Goal: Task Accomplishment & Management: Use online tool/utility

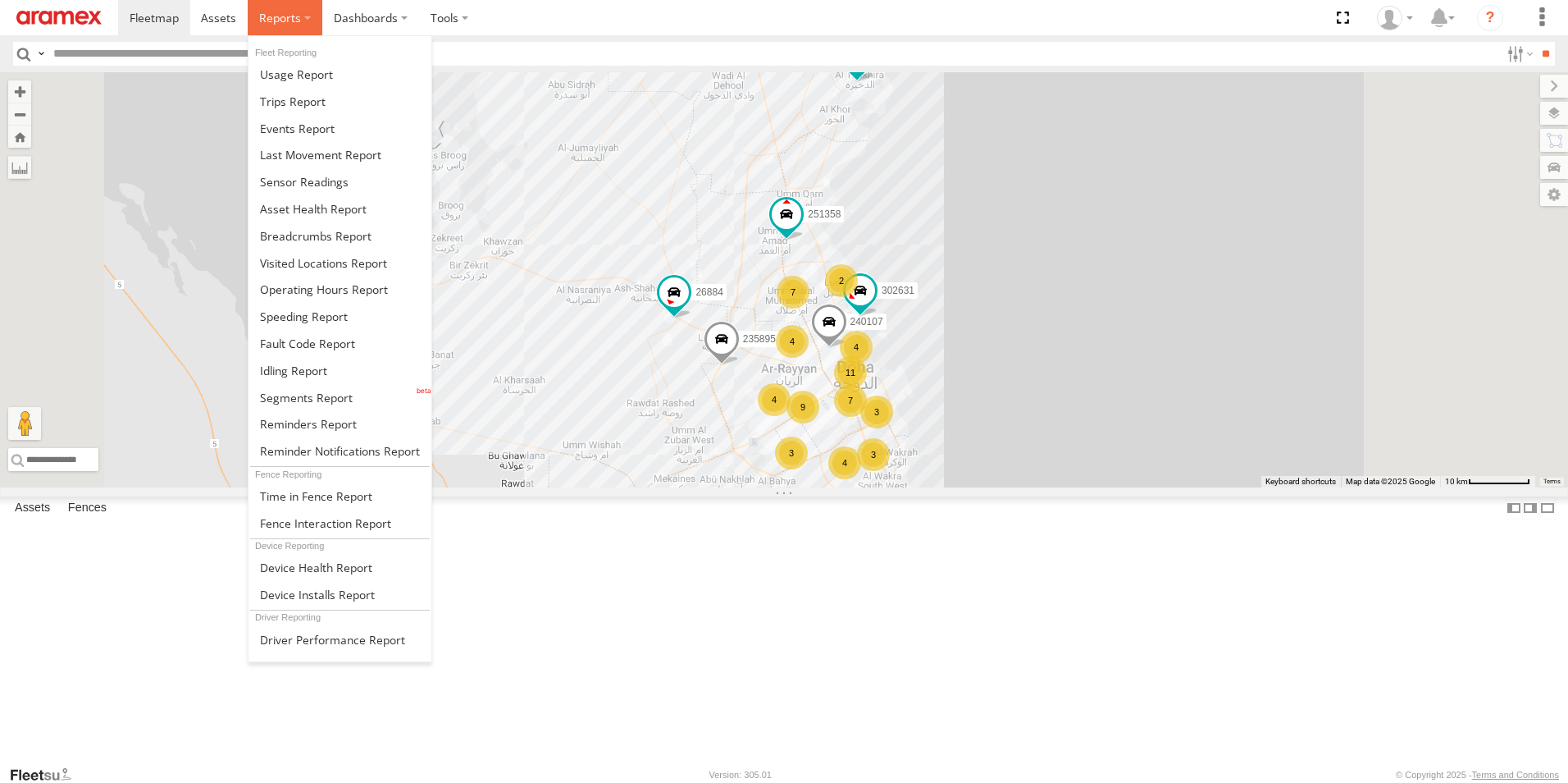
click at [285, 28] on label at bounding box center [284, 17] width 74 height 35
click at [343, 234] on span at bounding box center [316, 235] width 112 height 16
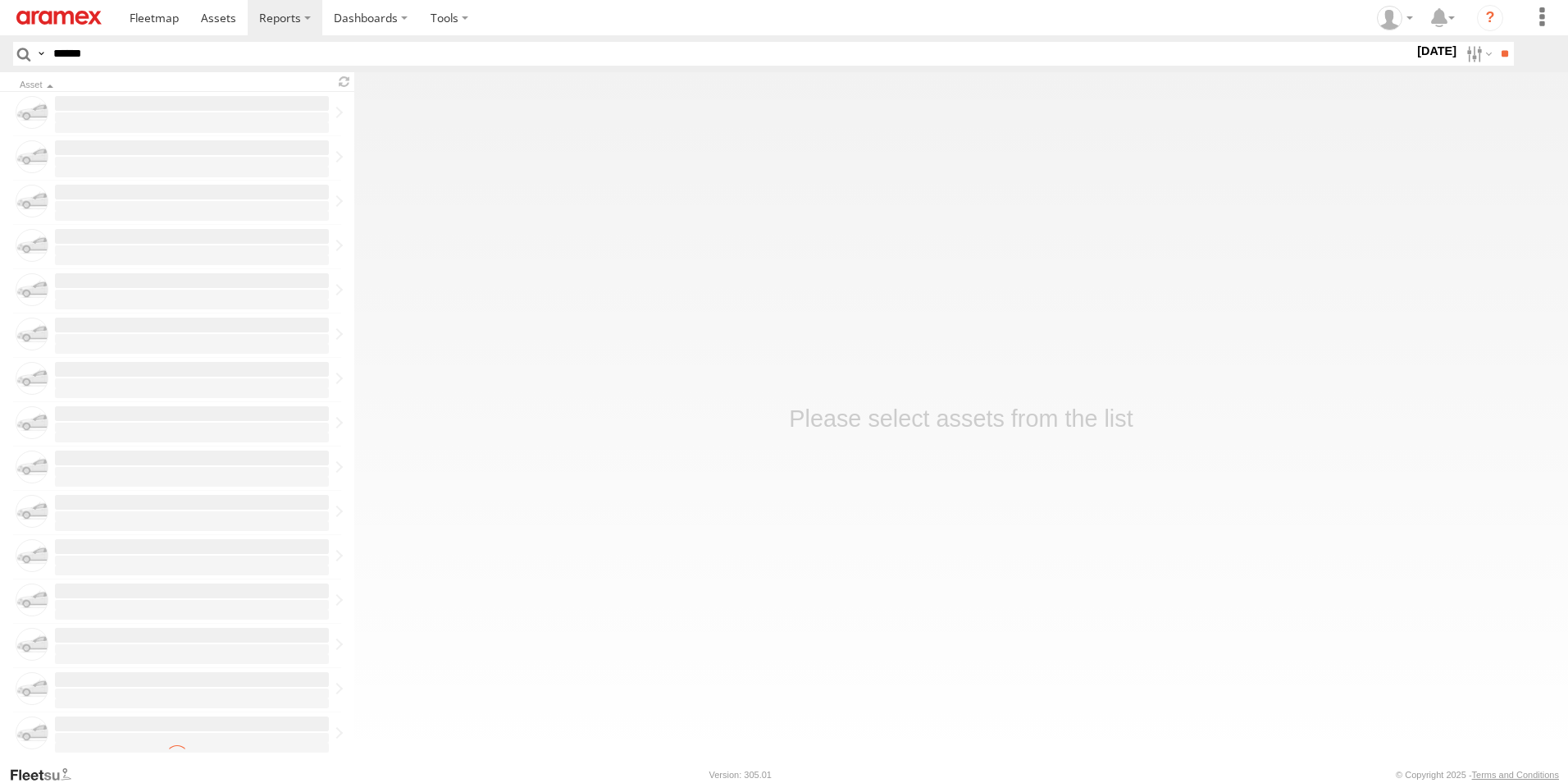
type input "******"
click at [1495, 42] on input "**" at bounding box center [1504, 54] width 19 height 24
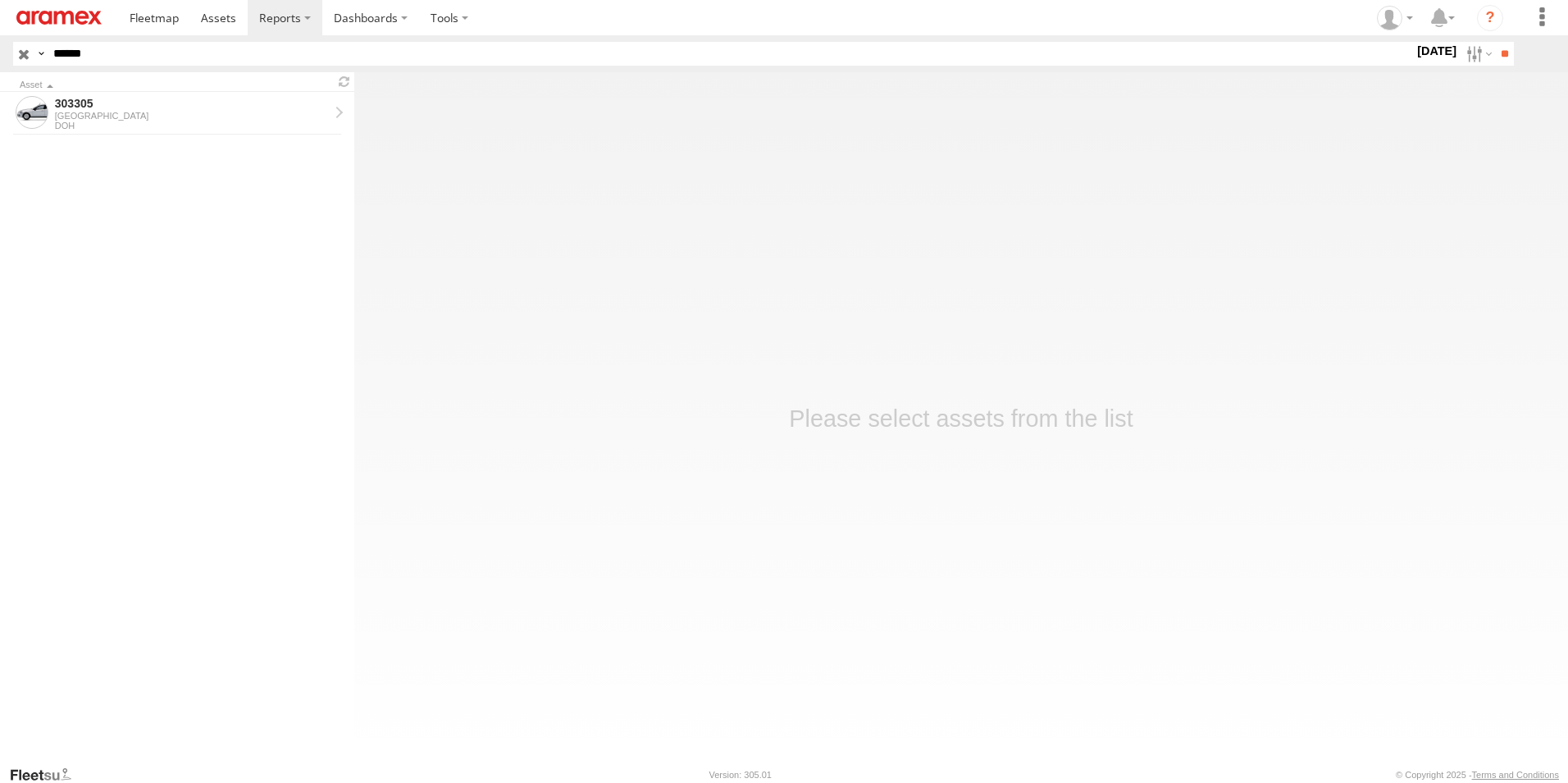
click at [164, 63] on input "******" at bounding box center [730, 54] width 1367 height 24
click at [176, 106] on div "303305" at bounding box center [192, 104] width 274 height 15
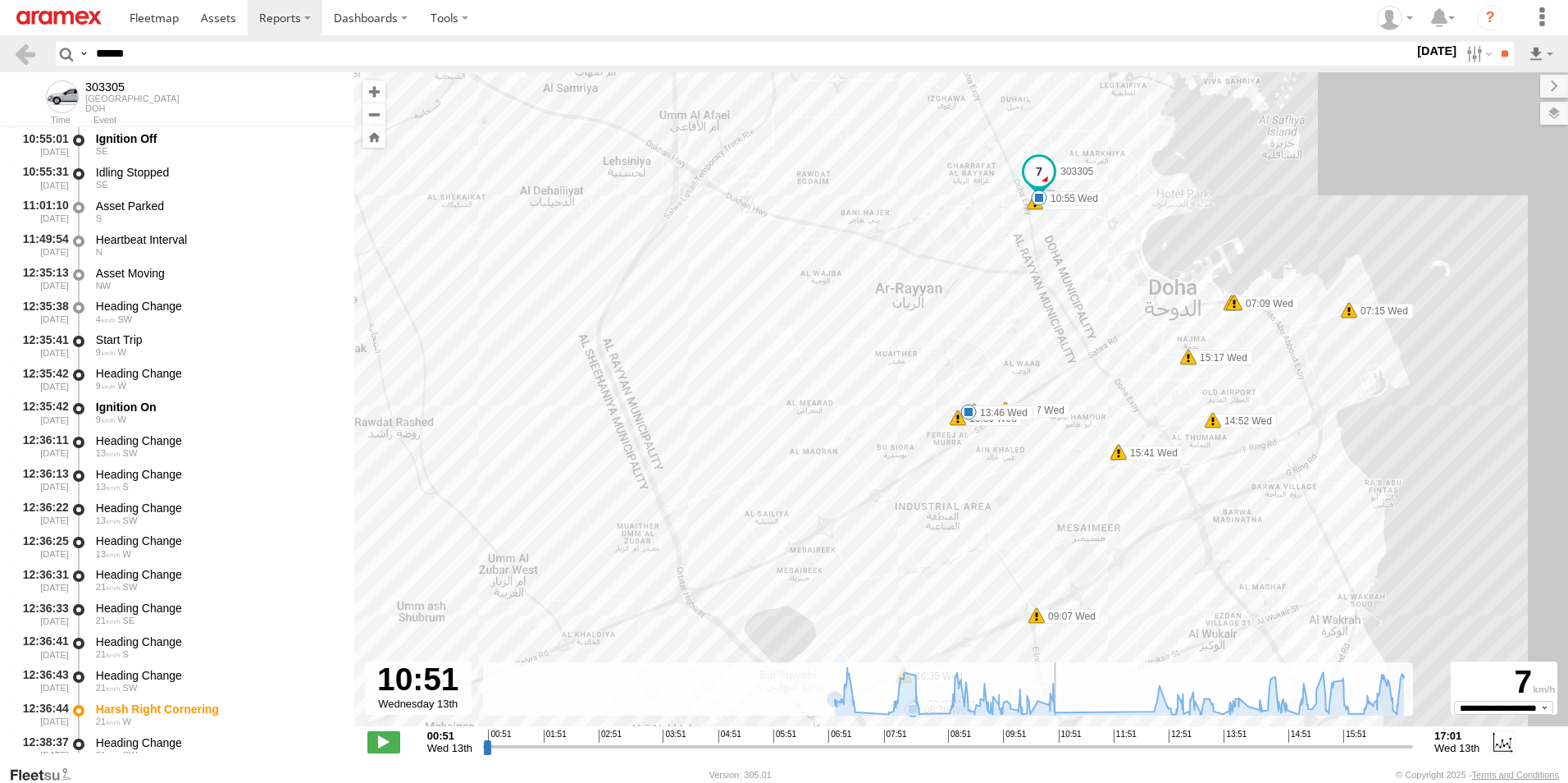
scroll to position [12671, 0]
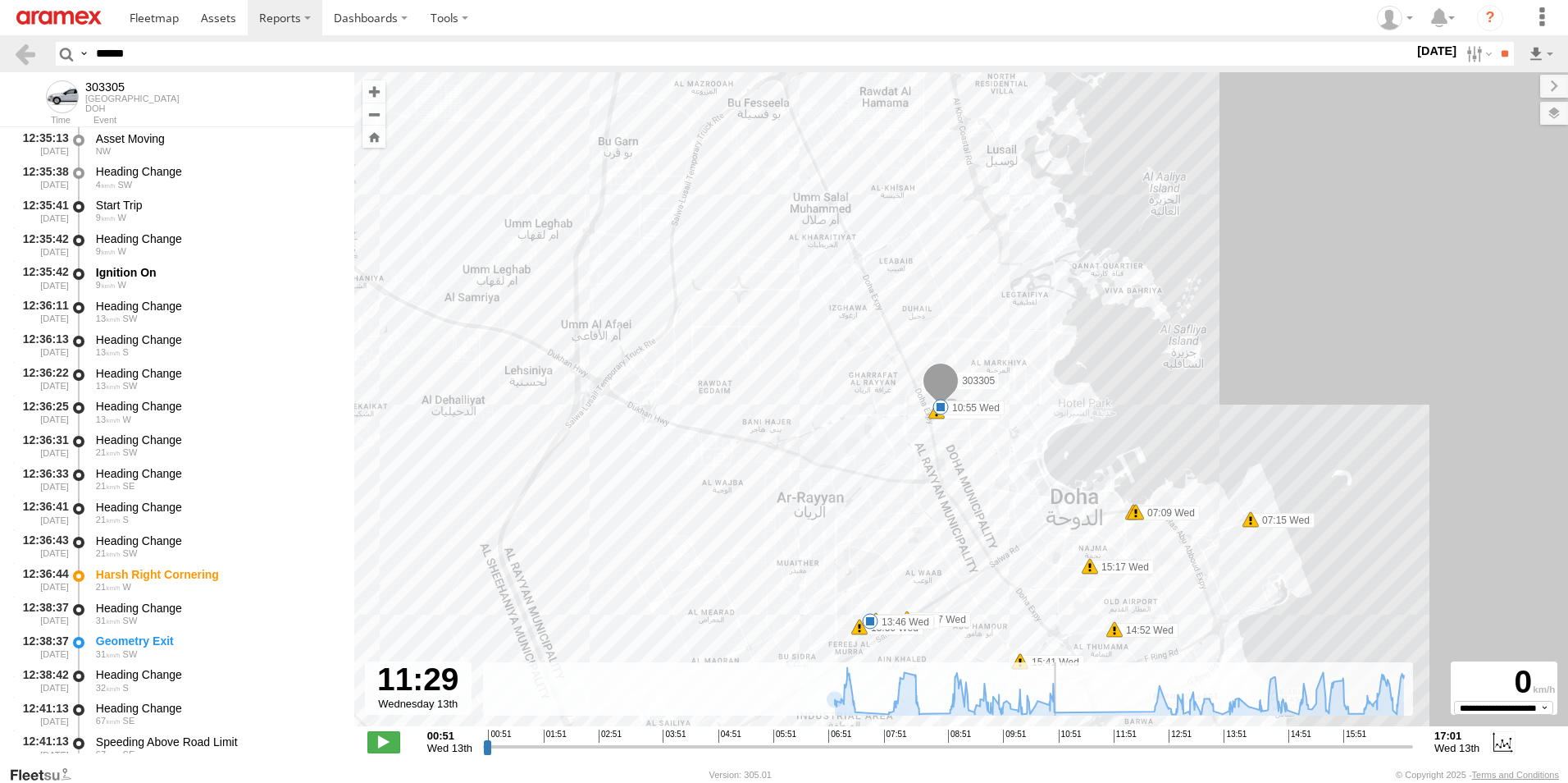
drag, startPoint x: 484, startPoint y: 745, endPoint x: 1175, endPoint y: 763, distance: 691.2
click at [1173, 754] on input "range" at bounding box center [947, 745] width 929 height 16
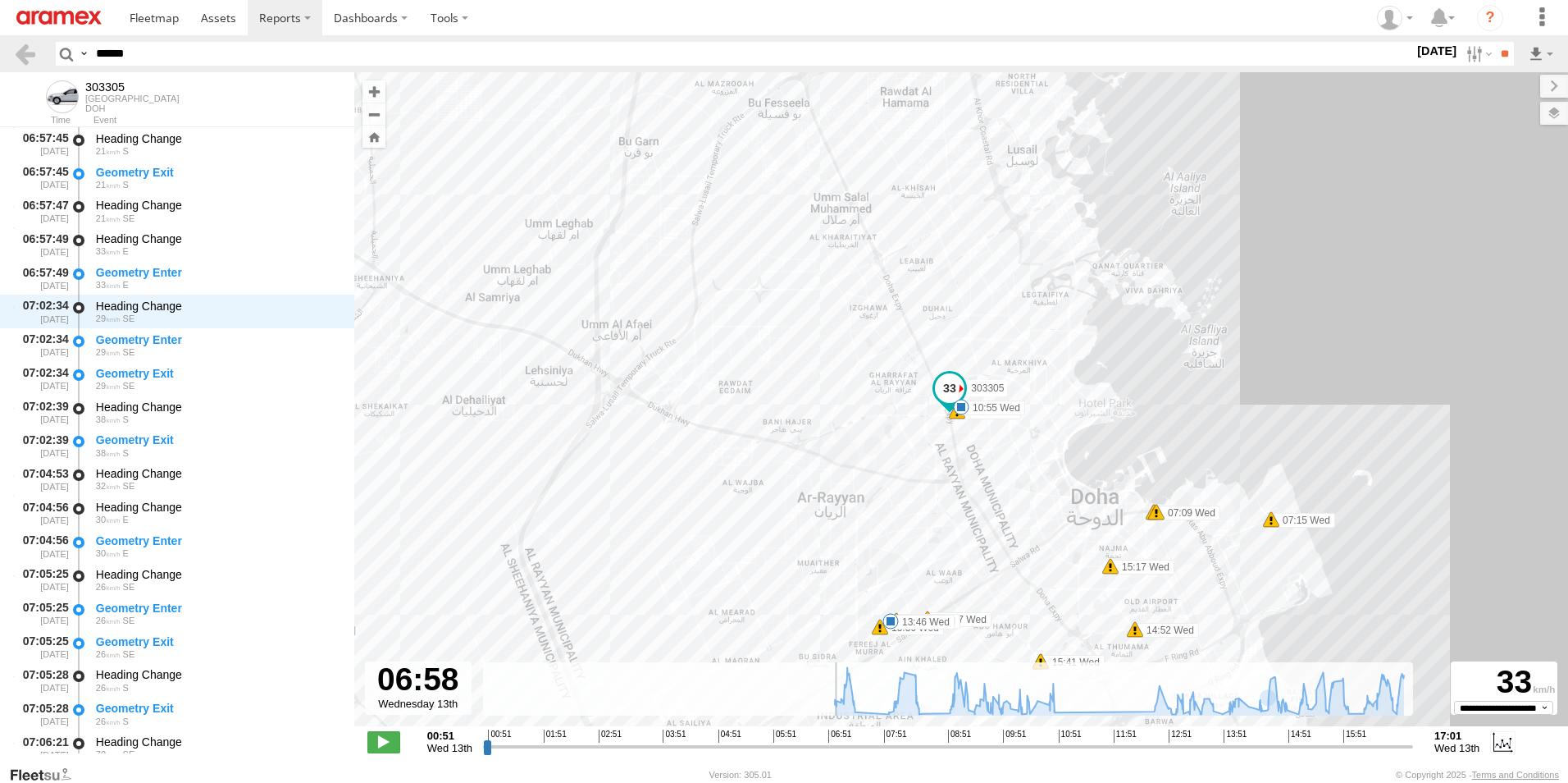
scroll to position [737, 0]
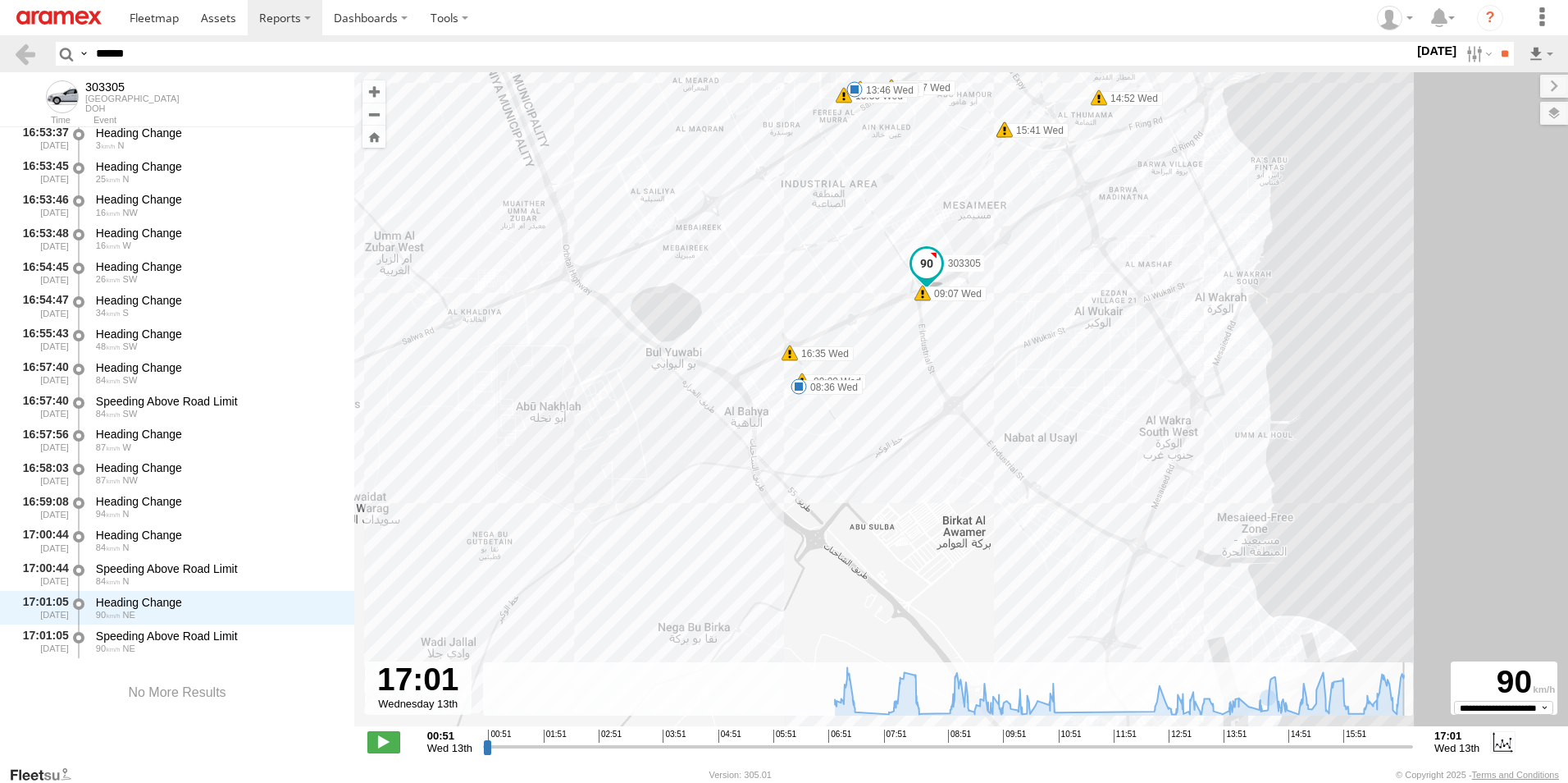
drag, startPoint x: 1173, startPoint y: 748, endPoint x: 1489, endPoint y: 759, distance: 316.2
type input "**********"
click at [1413, 754] on input "range" at bounding box center [947, 745] width 929 height 16
click at [135, 4] on link at bounding box center [154, 17] width 72 height 35
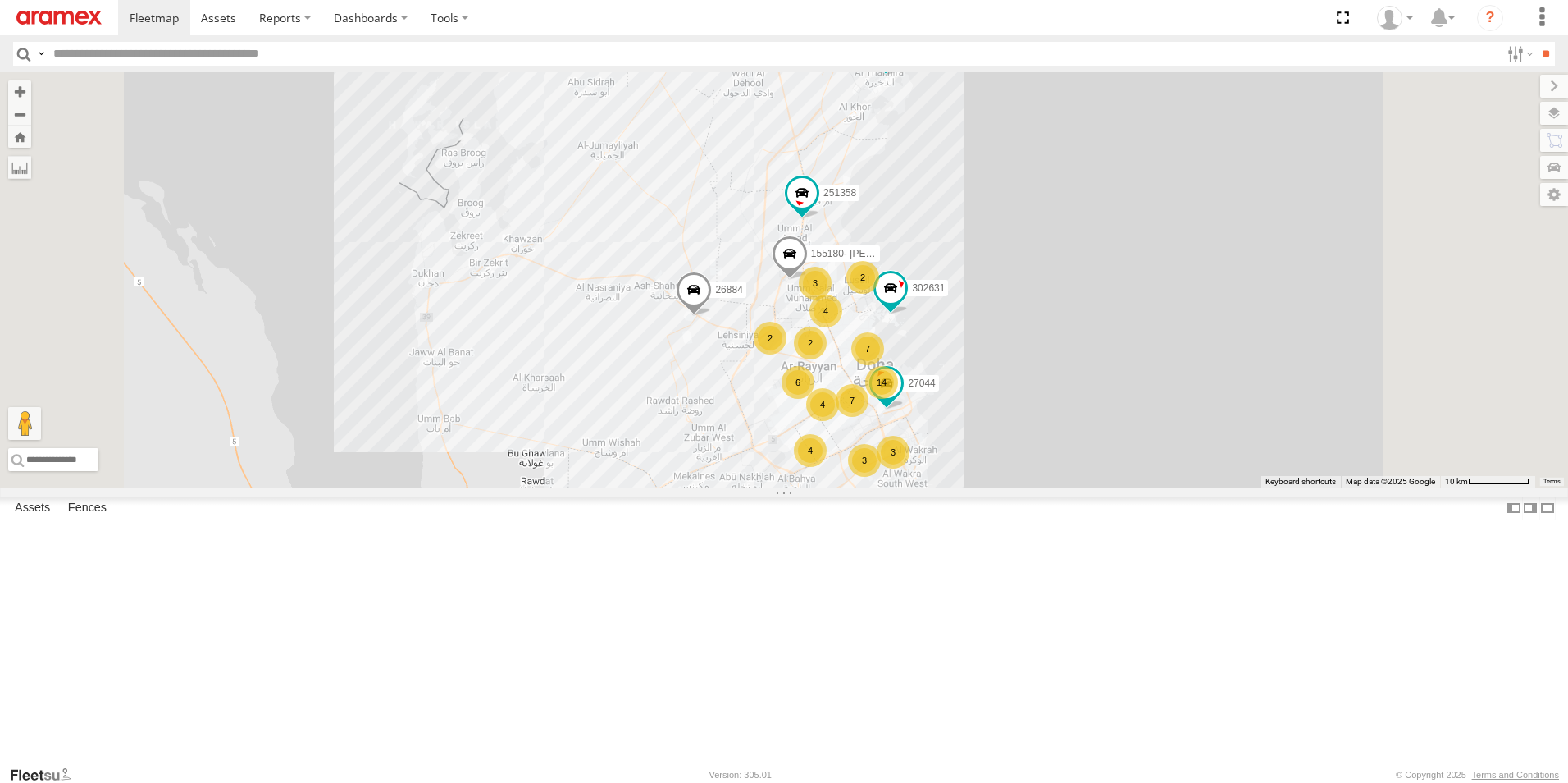
click at [786, 354] on div "2" at bounding box center [770, 338] width 33 height 33
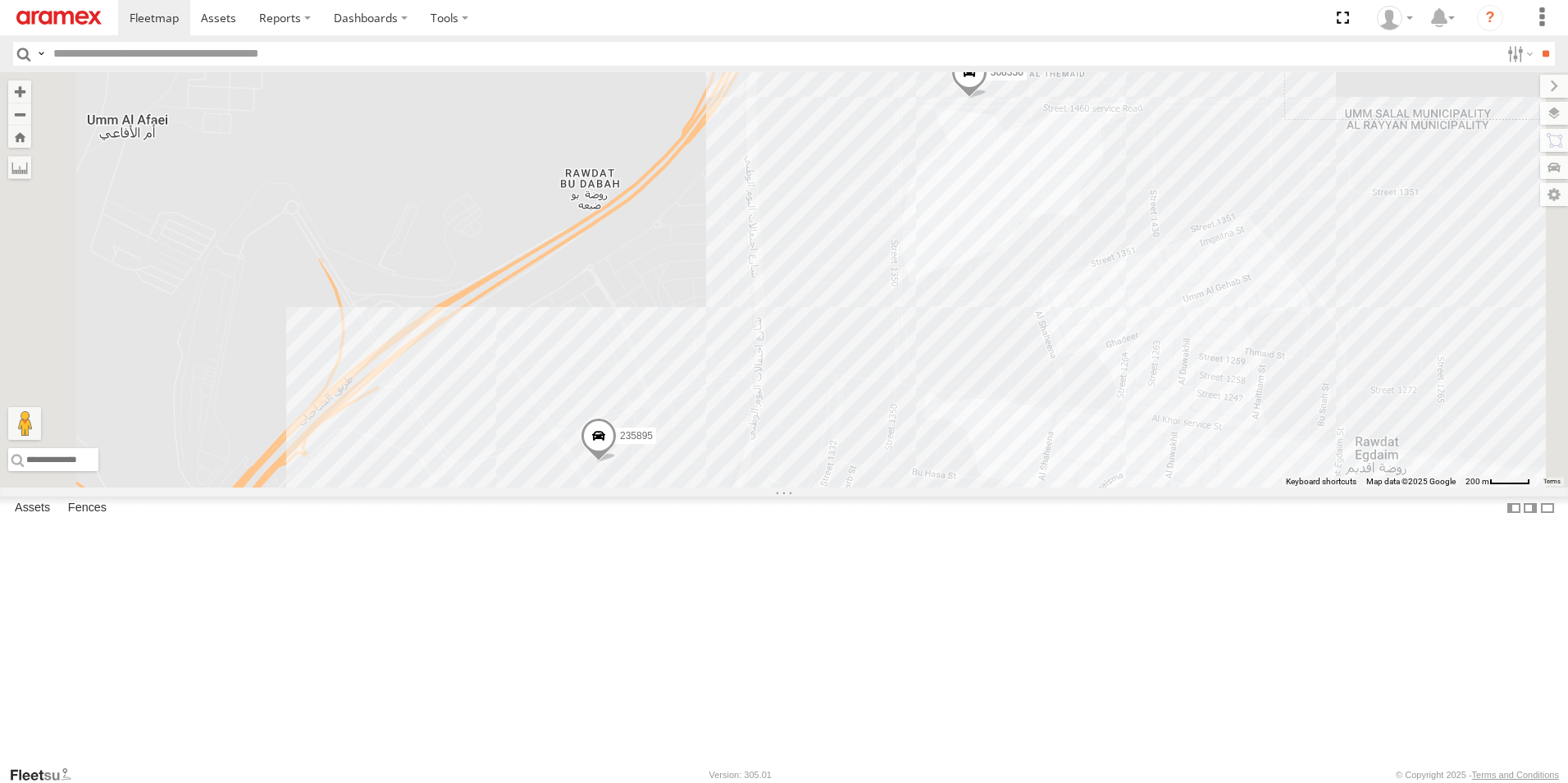
click at [617, 462] on span at bounding box center [598, 440] width 36 height 44
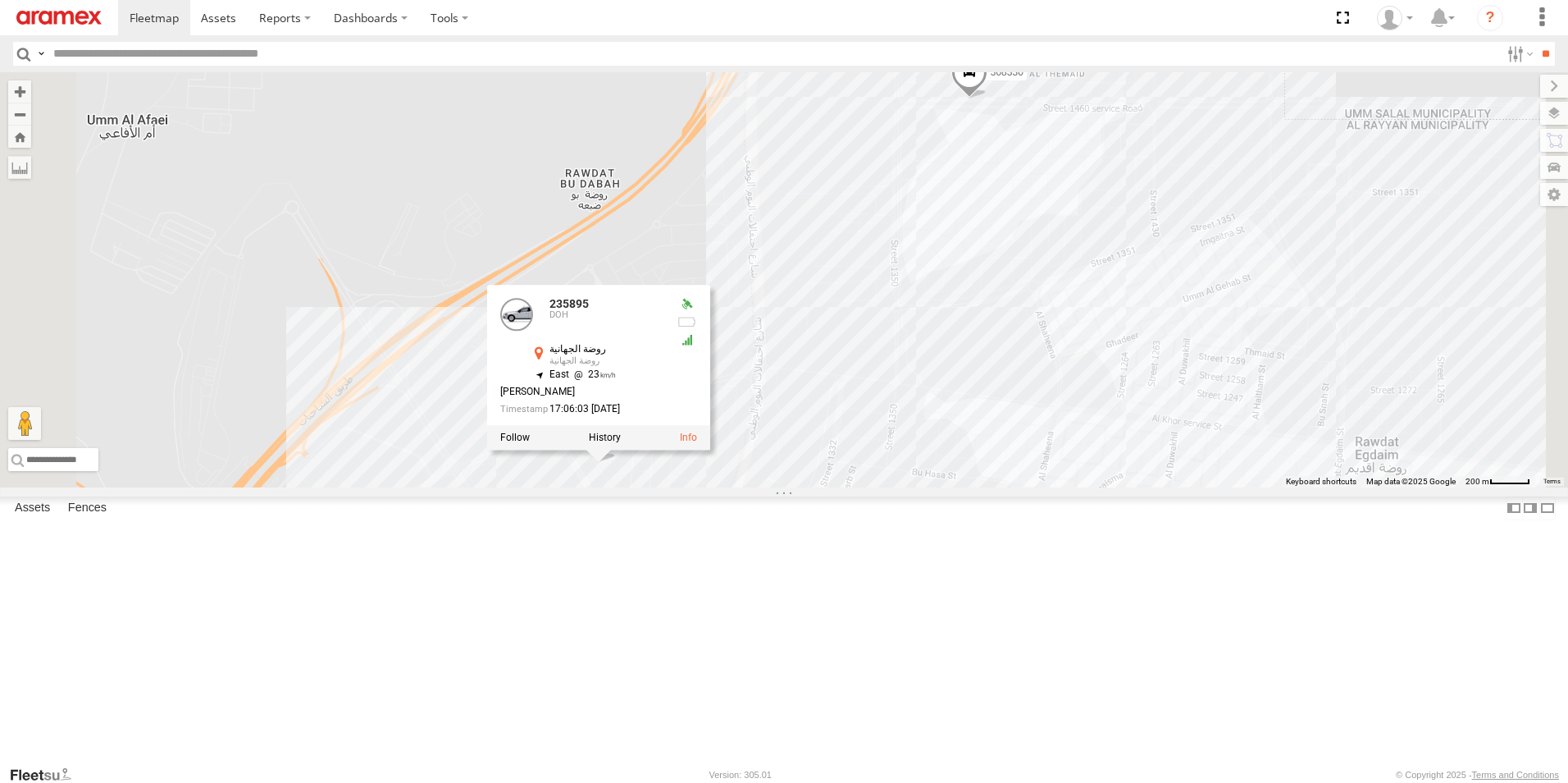
click at [922, 317] on div "27044 26884 251358 304072 155180- [PERSON_NAME] 302631 235895 308330 235895 DOH…" at bounding box center [784, 280] width 1568 height 415
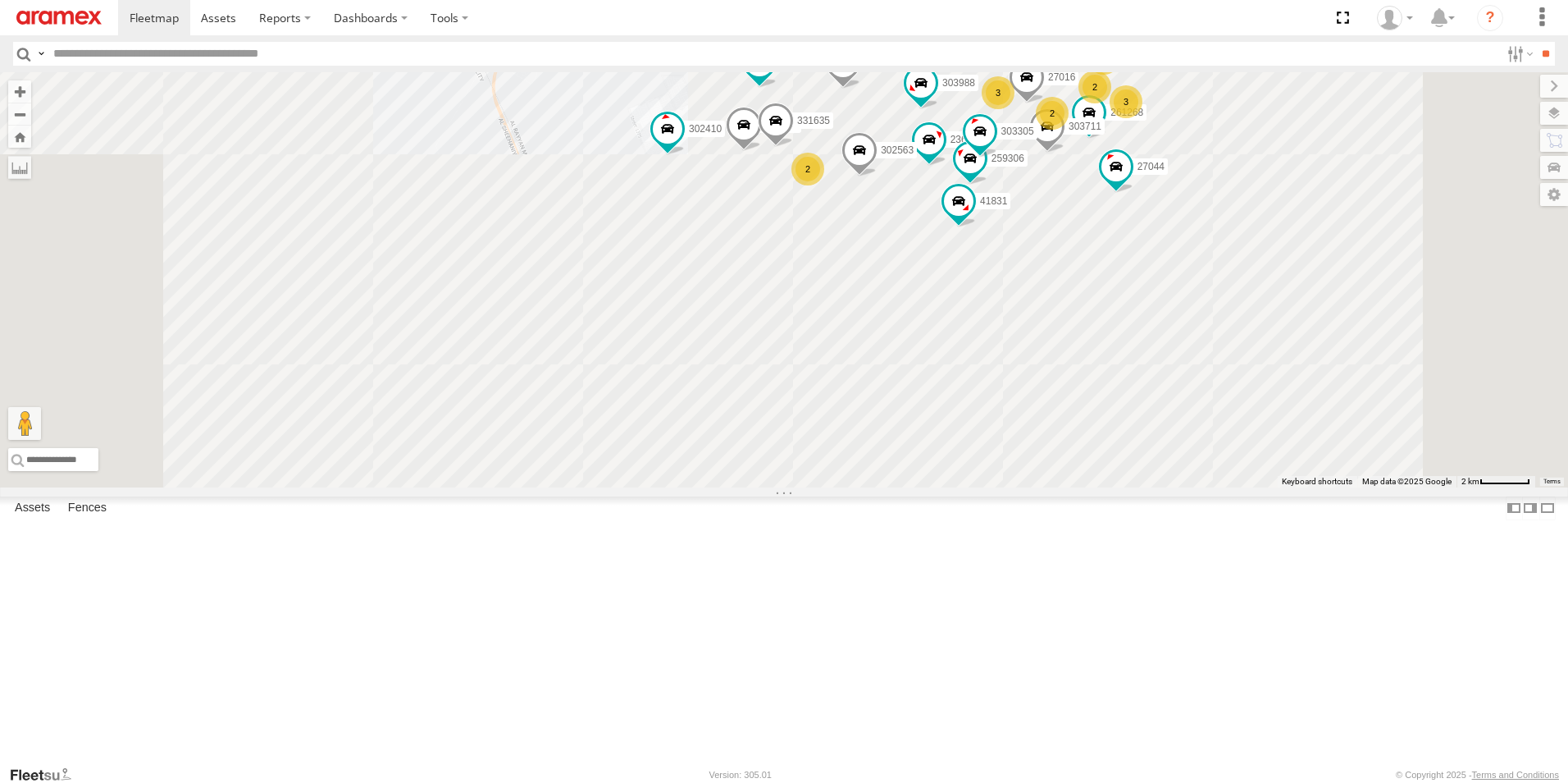
drag, startPoint x: 1207, startPoint y: 630, endPoint x: 1144, endPoint y: 218, distance: 416.8
click at [1143, 219] on div "27044 26884 251358 304072 155180- [PERSON_NAME] 302631 235895 308330 2 2 302563…" at bounding box center [784, 280] width 1568 height 415
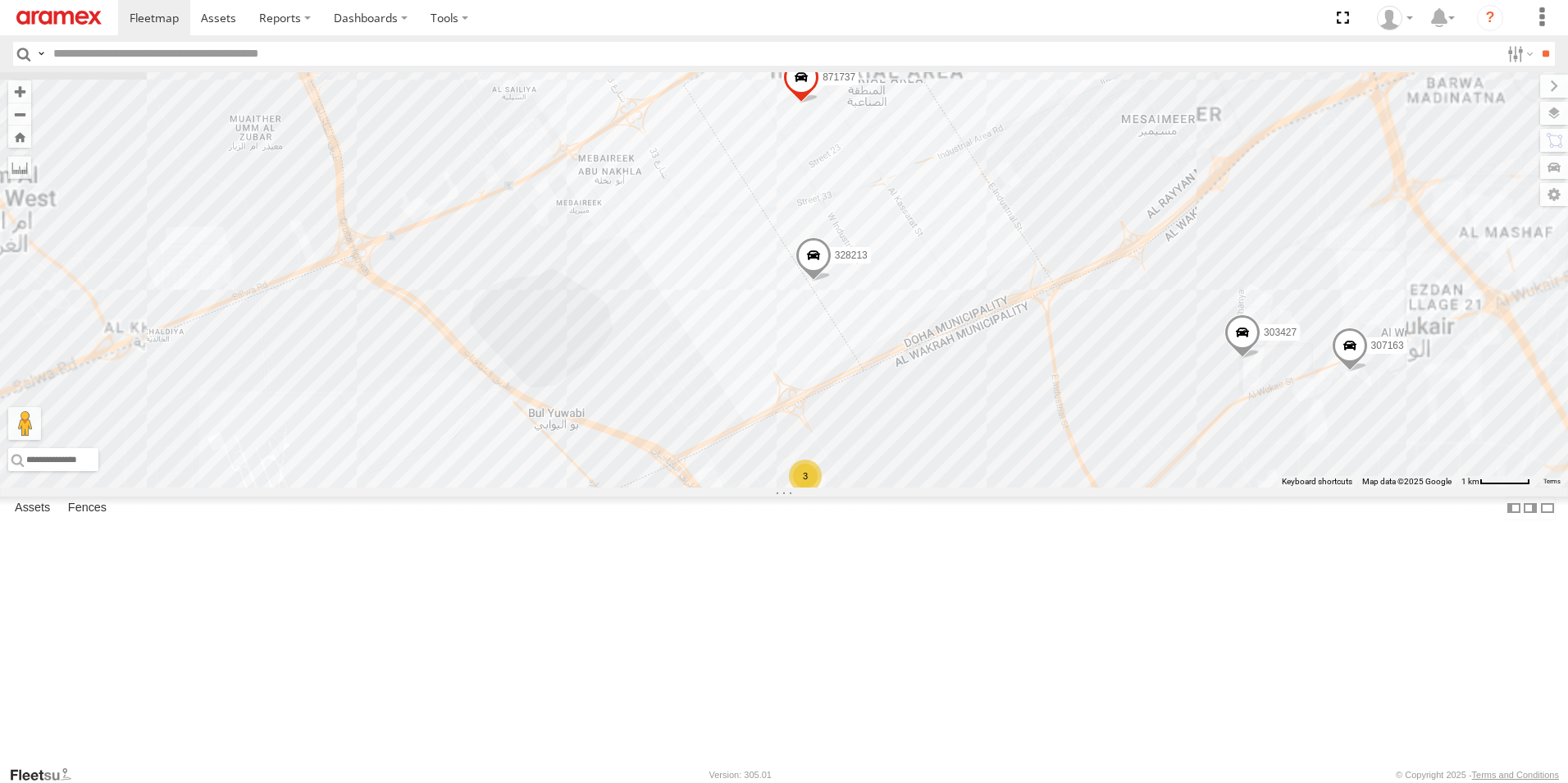
drag, startPoint x: 1176, startPoint y: 290, endPoint x: 1069, endPoint y: 479, distance: 217.2
click at [1069, 479] on div "27044 26884 251358 304072 155180- [PERSON_NAME] 302631 235895 308330 302563 261…" at bounding box center [784, 280] width 1568 height 415
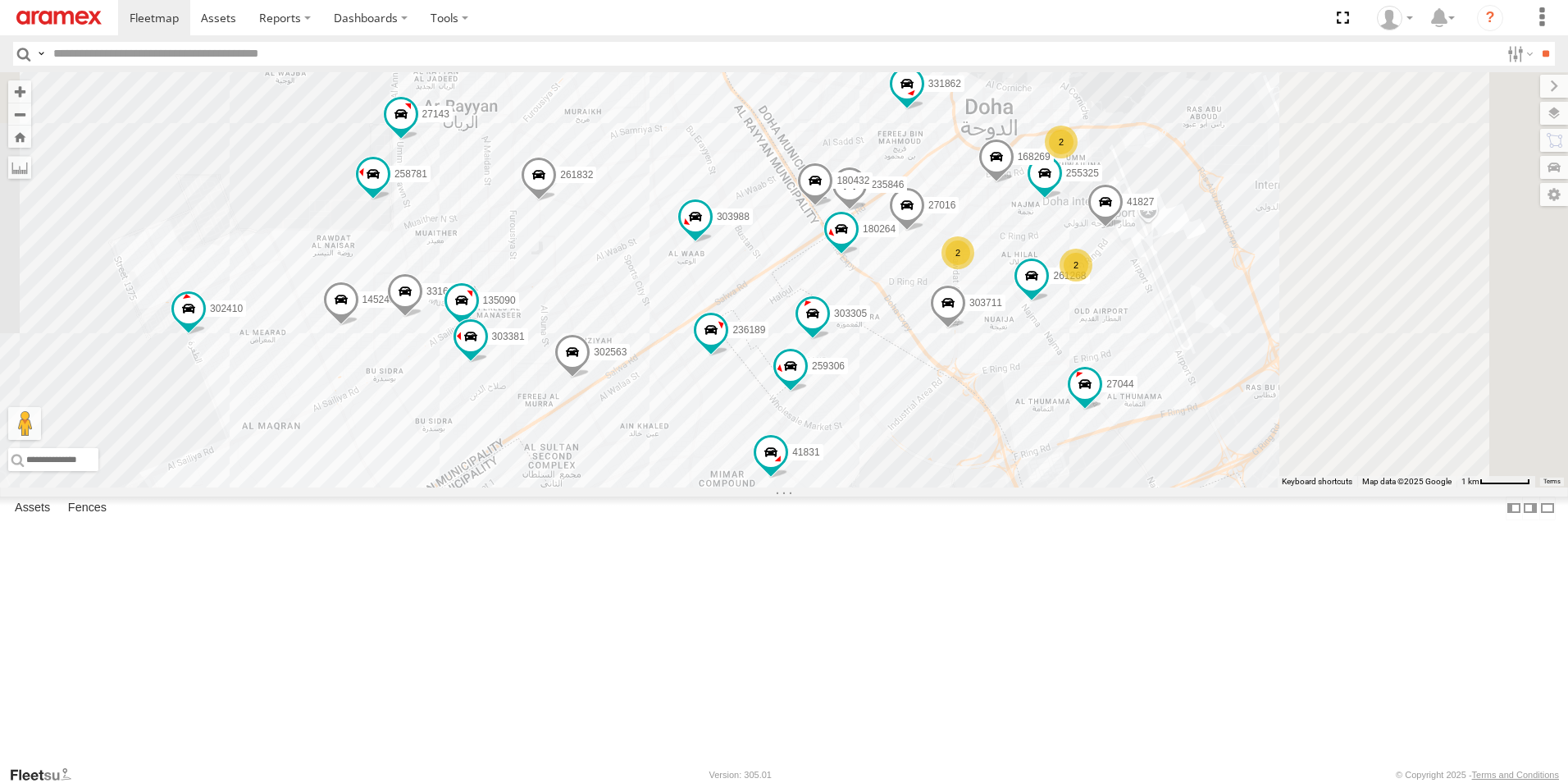
drag, startPoint x: 1359, startPoint y: 210, endPoint x: 1177, endPoint y: 398, distance: 261.7
click at [1184, 403] on div "27044 26884 251358 304072 155180- [PERSON_NAME] 302631 235895 308330 302563 261…" at bounding box center [784, 280] width 1568 height 415
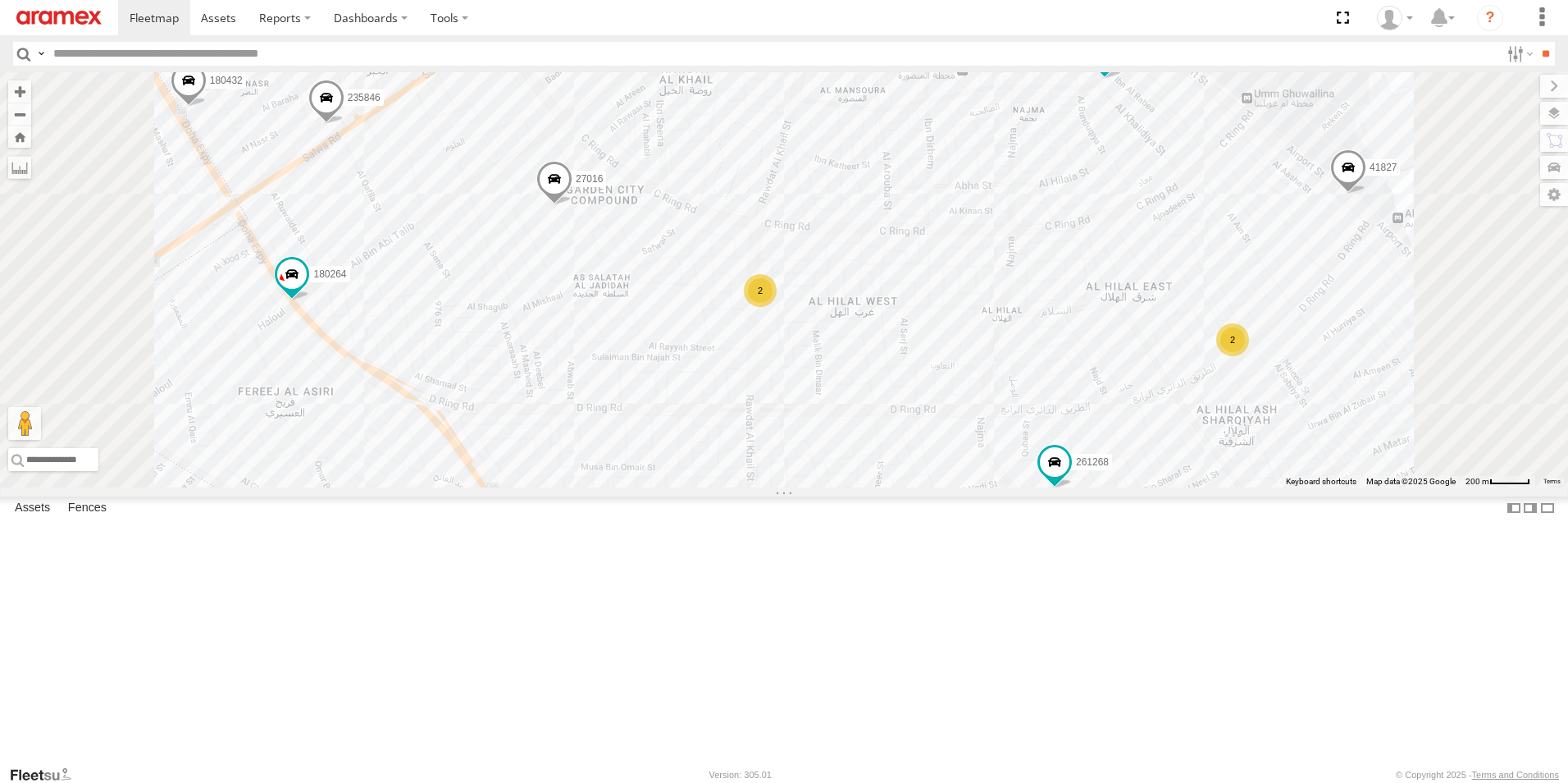
drag, startPoint x: 1276, startPoint y: 464, endPoint x: 1301, endPoint y: 315, distance: 151.1
click at [1301, 315] on div "27044 26884 251358 304072 155180- [PERSON_NAME] 302631 235895 308330 302563 261…" at bounding box center [784, 280] width 1568 height 415
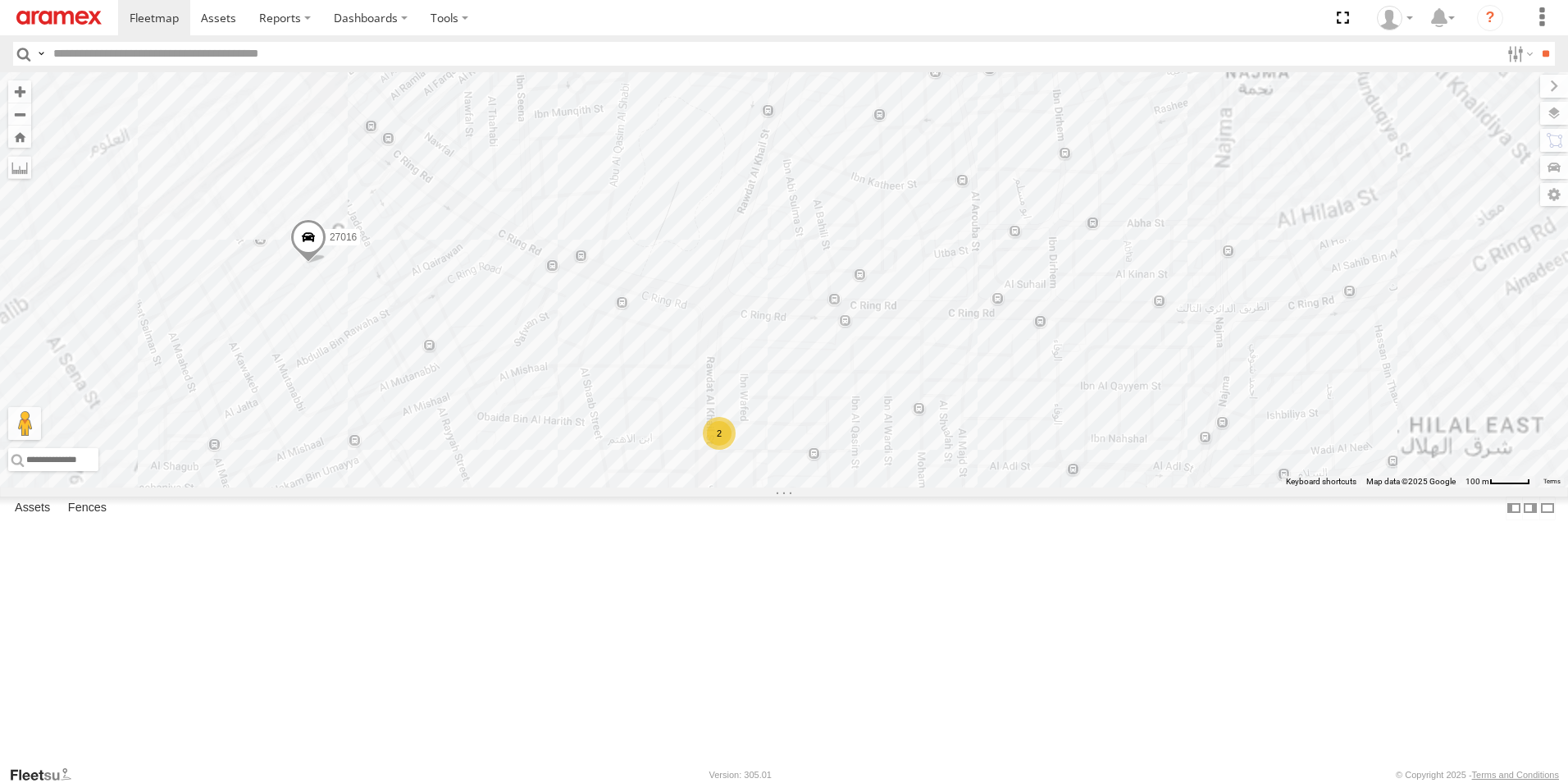
drag, startPoint x: 976, startPoint y: 294, endPoint x: 1023, endPoint y: 528, distance: 238.7
click at [1023, 487] on div "27044 26884 251358 304072 155180- [PERSON_NAME] 302631 235895 308330 302563 261…" at bounding box center [784, 280] width 1568 height 415
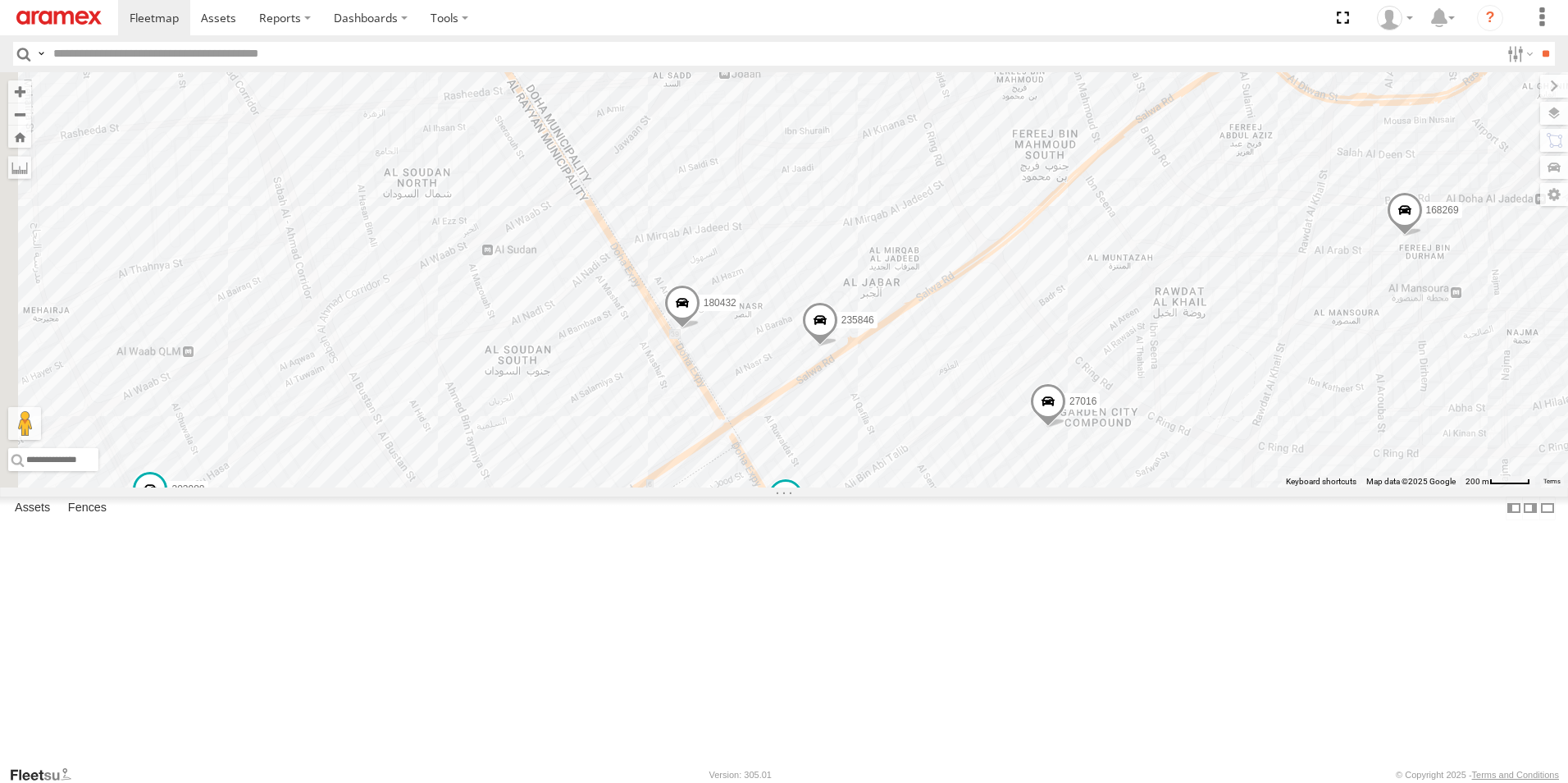
drag, startPoint x: 999, startPoint y: 333, endPoint x: 1477, endPoint y: 397, distance: 482.3
click at [1477, 397] on div "27044 26884 251358 304072 155180- [PERSON_NAME] 302631 235895 308330 302563 261…" at bounding box center [784, 280] width 1568 height 415
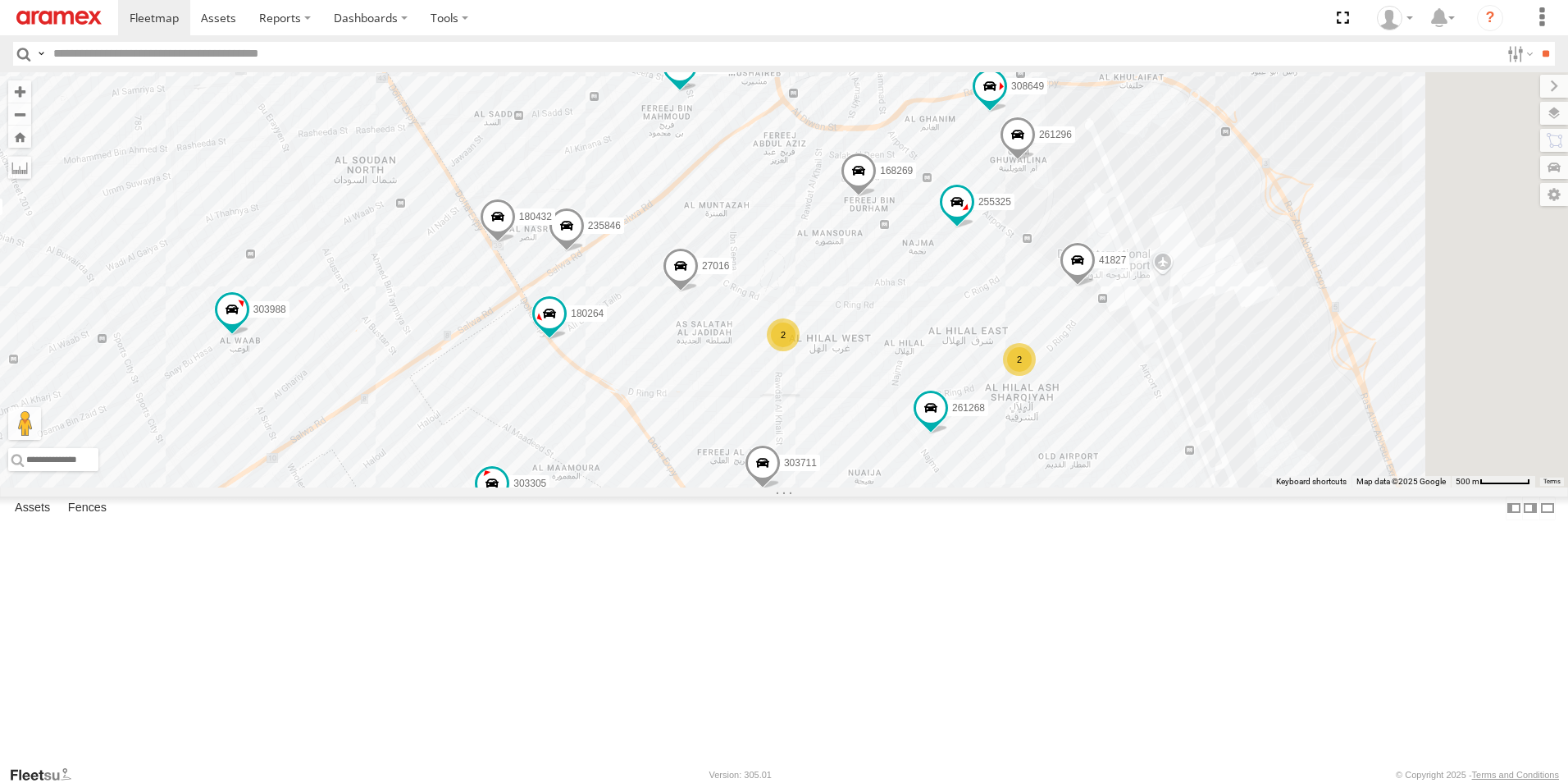
drag, startPoint x: 997, startPoint y: 470, endPoint x: 857, endPoint y: 442, distance: 142.8
click at [857, 442] on div "27044 26884 251358 304072 155180- [PERSON_NAME] 302631 235895 308330 302563 261…" at bounding box center [784, 280] width 1568 height 415
click at [350, 54] on input "text" at bounding box center [773, 54] width 1453 height 24
type input "*****"
click at [1536, 42] on input "**" at bounding box center [1545, 54] width 19 height 24
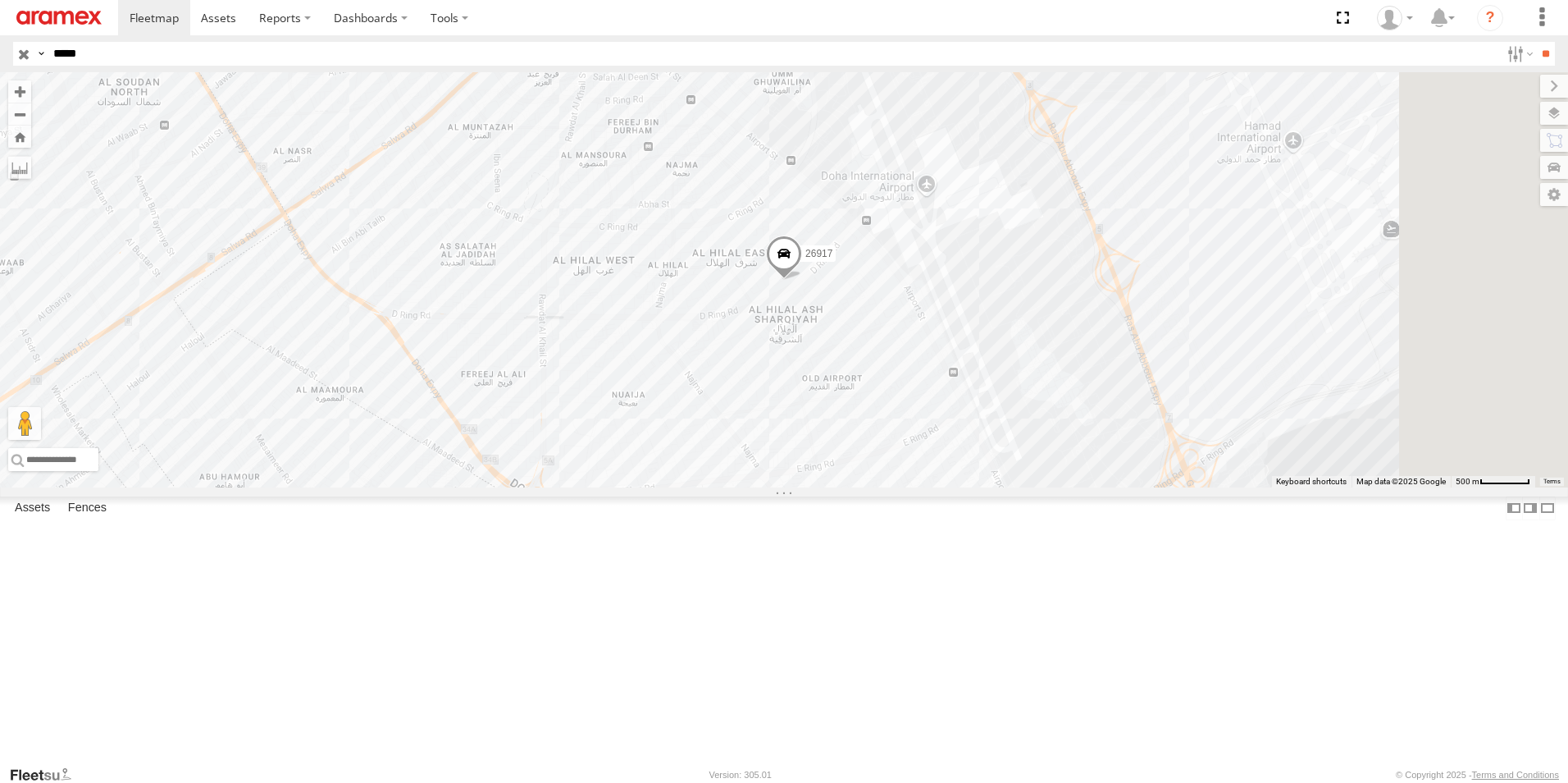
click at [24, 56] on input "button" at bounding box center [23, 54] width 21 height 24
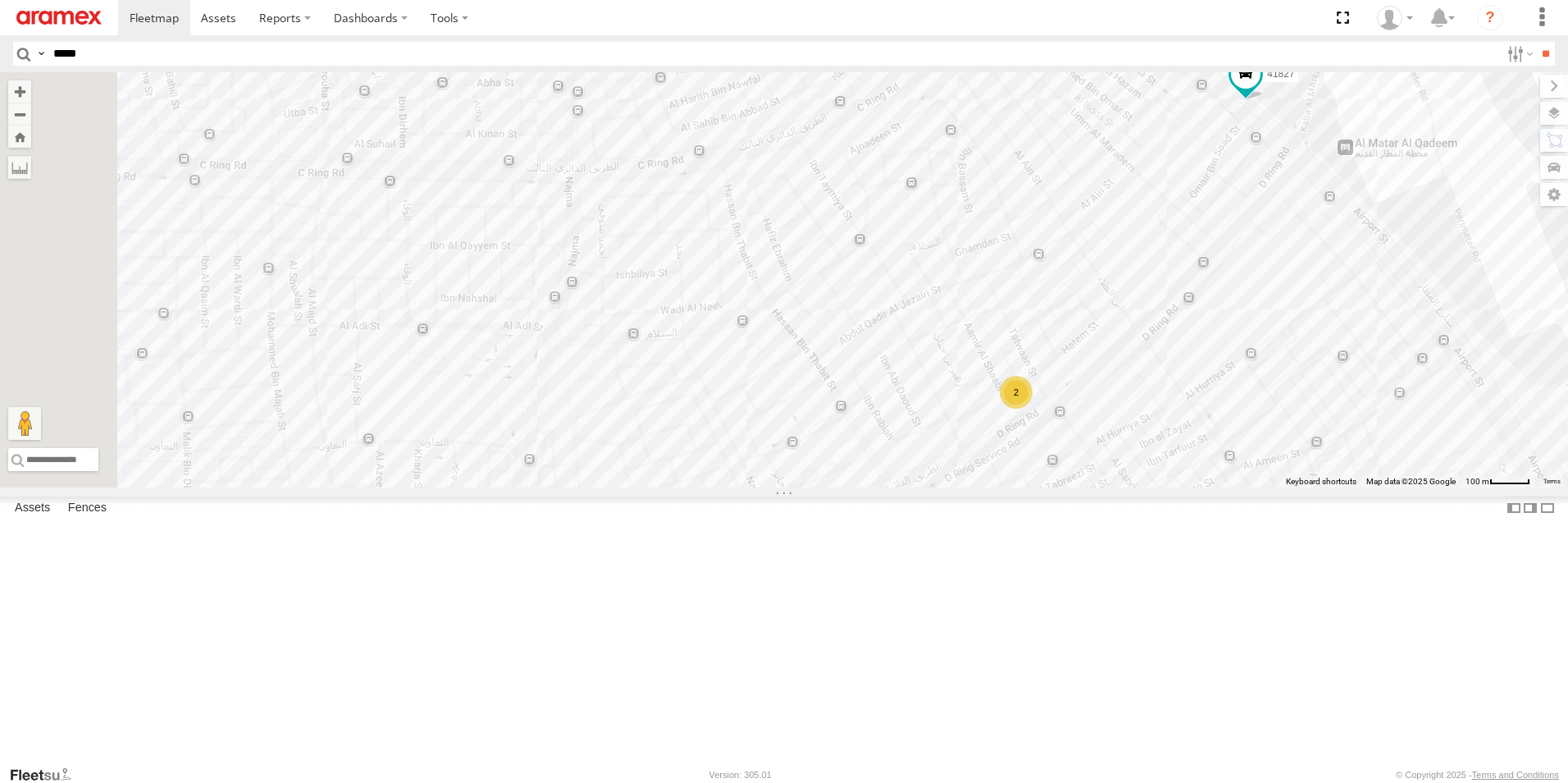
drag, startPoint x: 849, startPoint y: 510, endPoint x: 1368, endPoint y: 351, distance: 542.8
click at [1368, 351] on div "255325 261268 235846 303711 303305 41827 308649 180264 331862 27016 261296 2704…" at bounding box center [784, 280] width 1568 height 415
click at [1031, 408] on div "2" at bounding box center [1016, 392] width 33 height 33
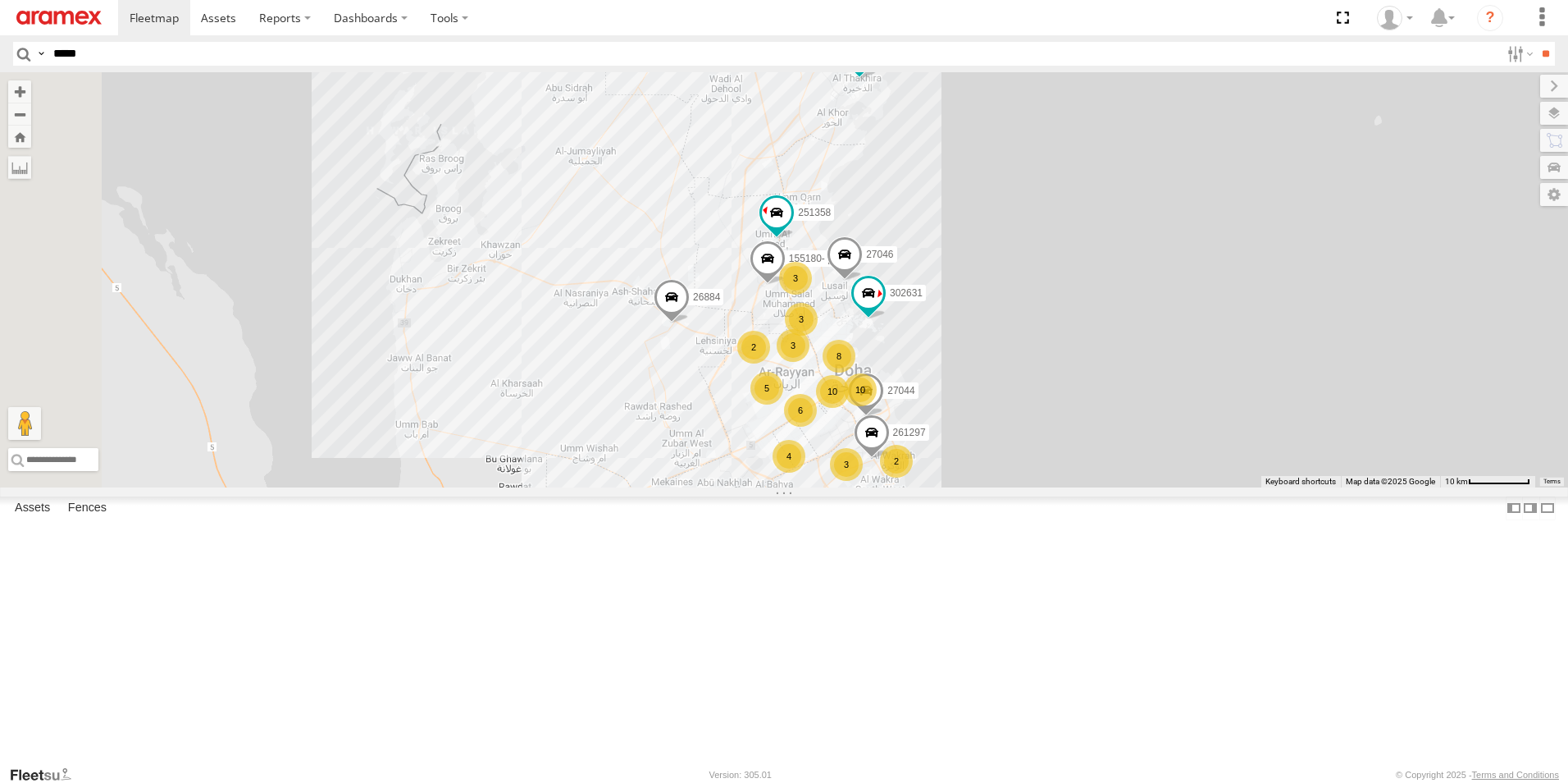
type input "*****"
click at [1536, 42] on input "**" at bounding box center [1545, 54] width 19 height 24
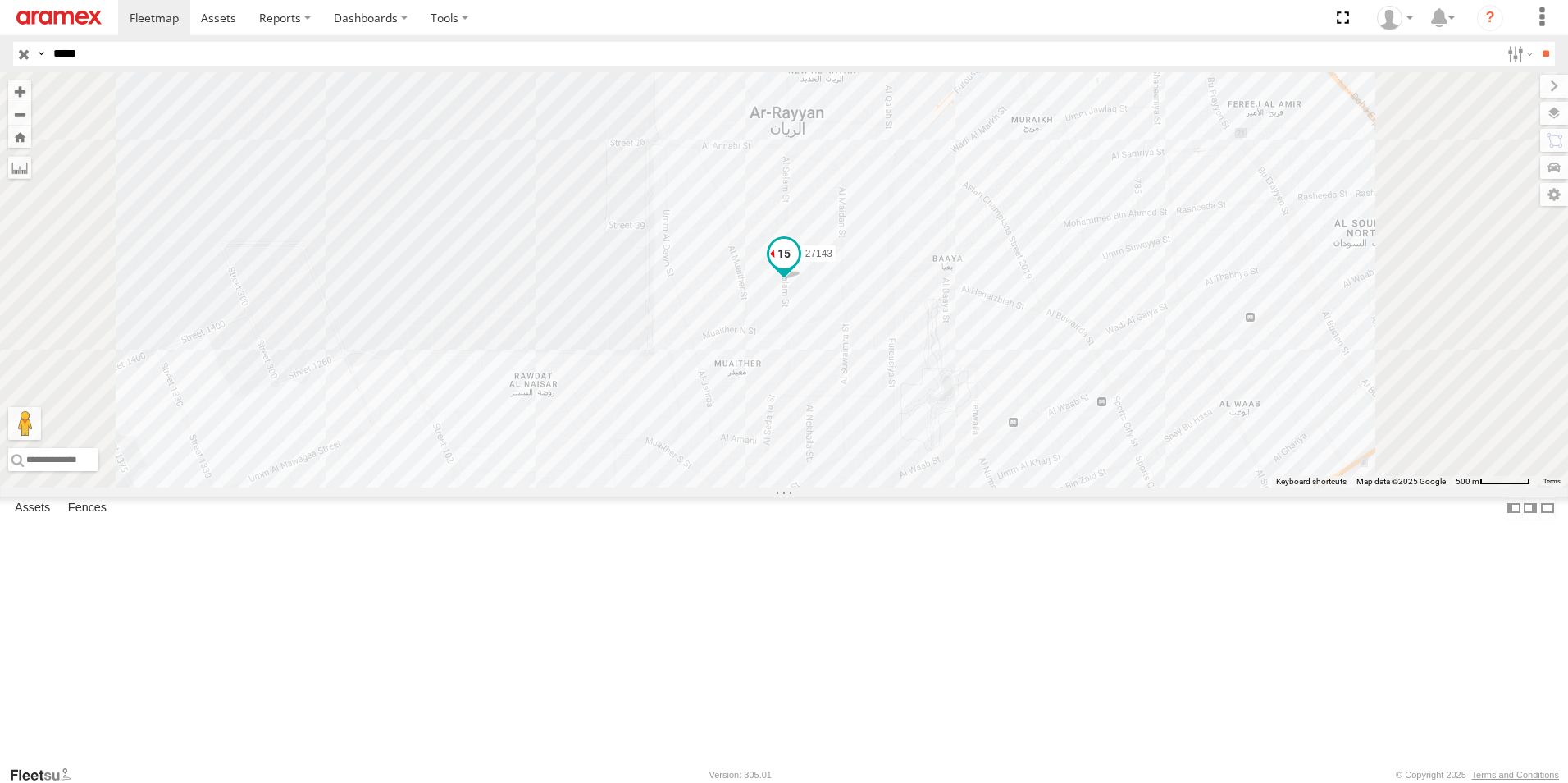
click at [798, 268] on span at bounding box center [784, 253] width 29 height 29
